Goal: Communication & Community: Participate in discussion

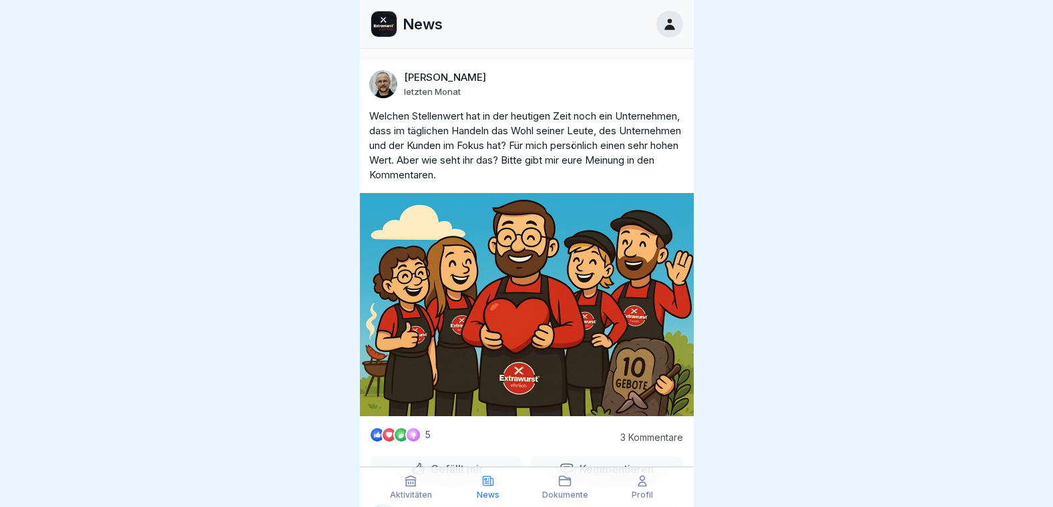
drag, startPoint x: 1040, startPoint y: 244, endPoint x: 1023, endPoint y: 176, distance: 70.1
click at [1023, 176] on div at bounding box center [526, 253] width 1053 height 507
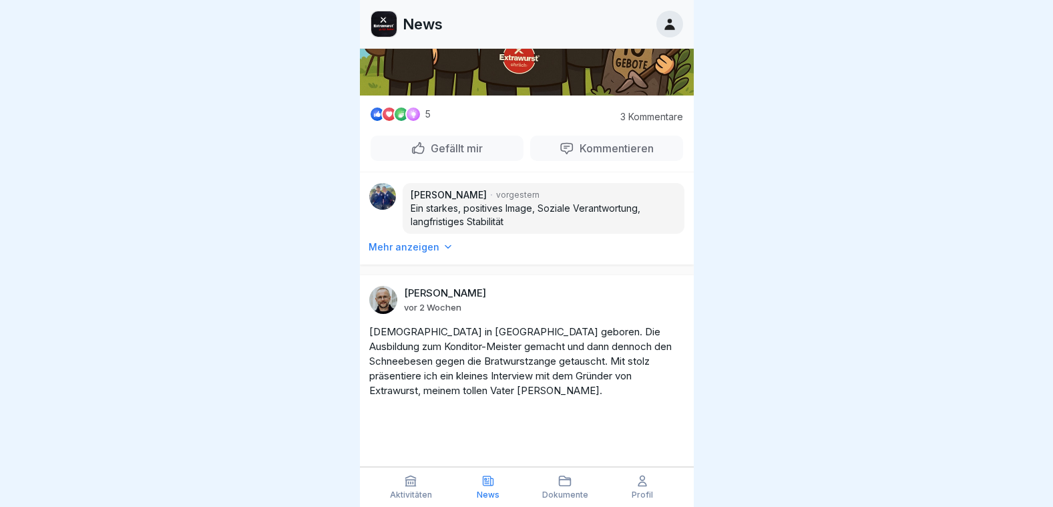
scroll to position [350, 0]
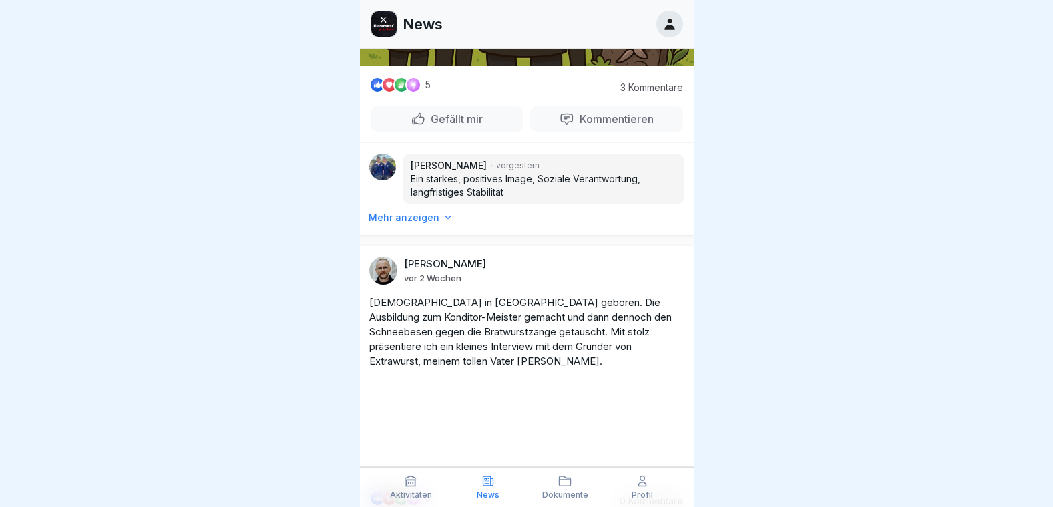
click at [458, 114] on p "Gefällt mir" at bounding box center [453, 118] width 57 height 13
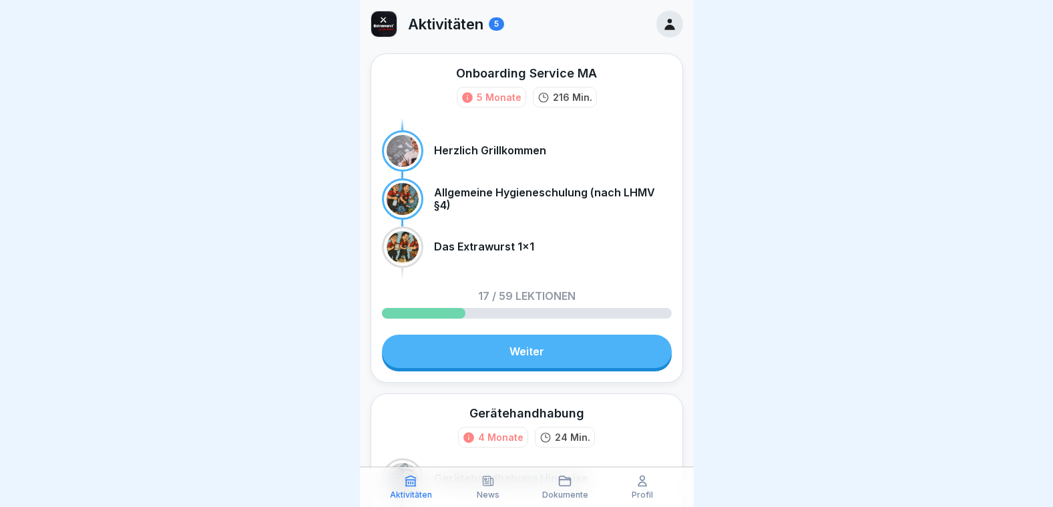
click at [662, 24] on icon at bounding box center [669, 24] width 15 height 15
